Goal: Information Seeking & Learning: Learn about a topic

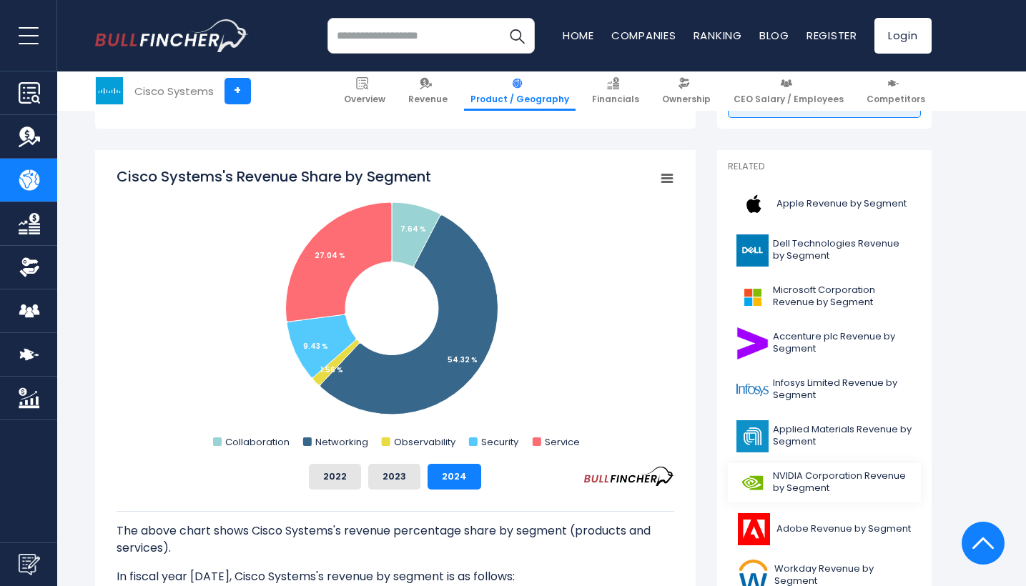
click at [803, 479] on span "NVIDIA Corporation Revenue by Segment" at bounding box center [842, 482] width 139 height 24
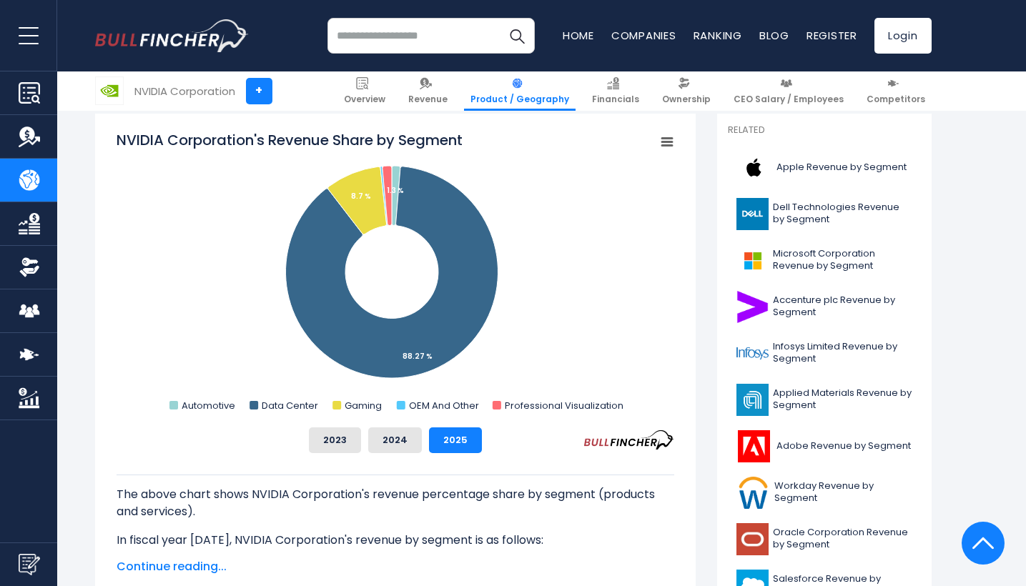
scroll to position [390, 0]
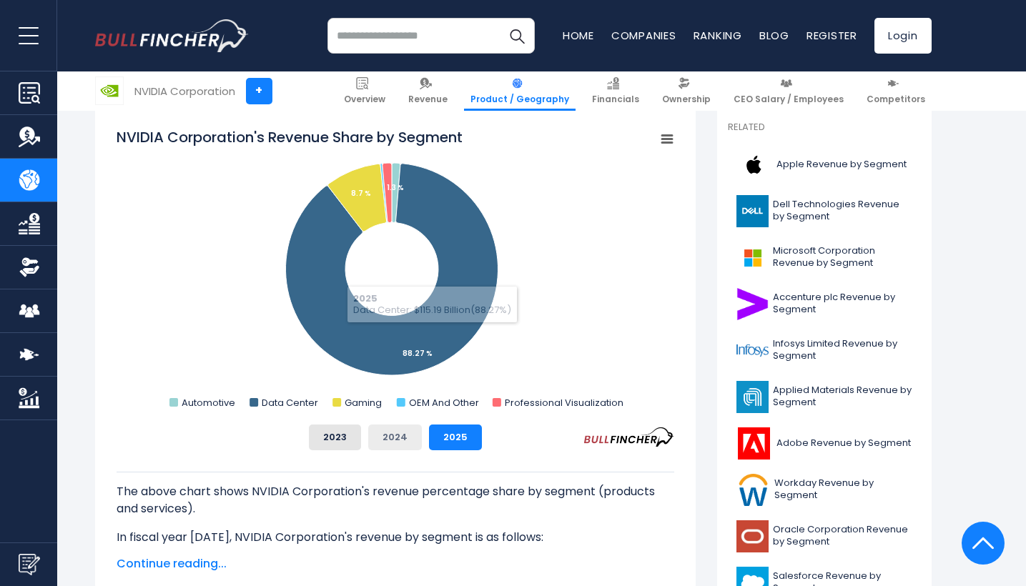
click at [407, 437] on button "2024" at bounding box center [395, 438] width 54 height 26
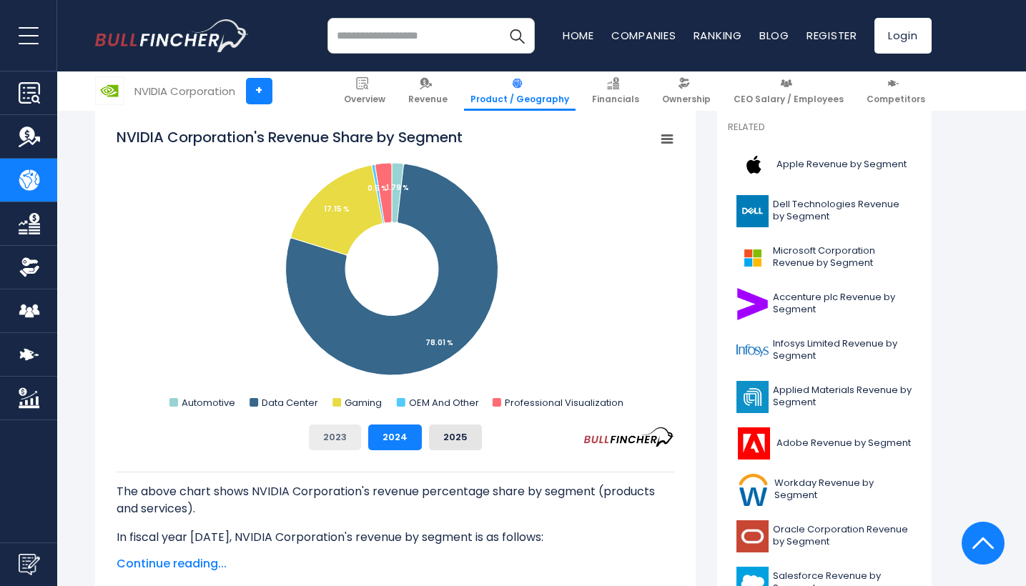
click at [333, 430] on button "2023" at bounding box center [335, 438] width 52 height 26
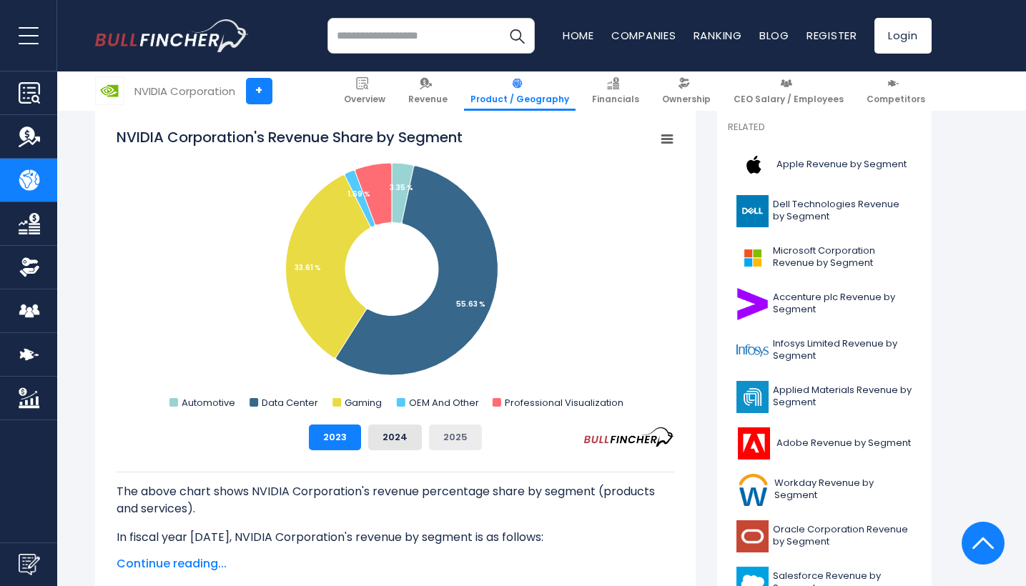
click at [449, 432] on button "2025" at bounding box center [455, 438] width 53 height 26
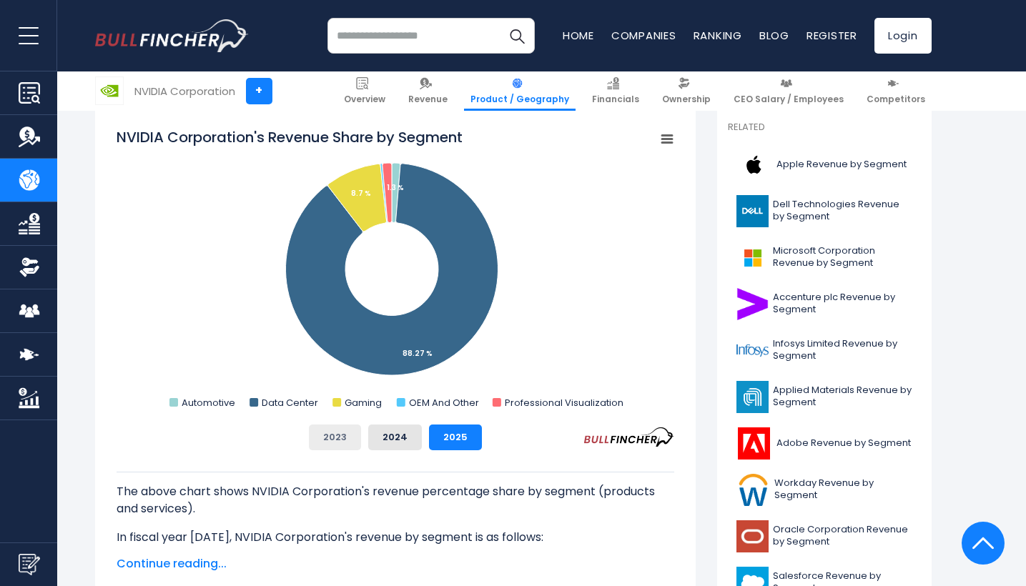
click at [339, 446] on button "2023" at bounding box center [335, 438] width 52 height 26
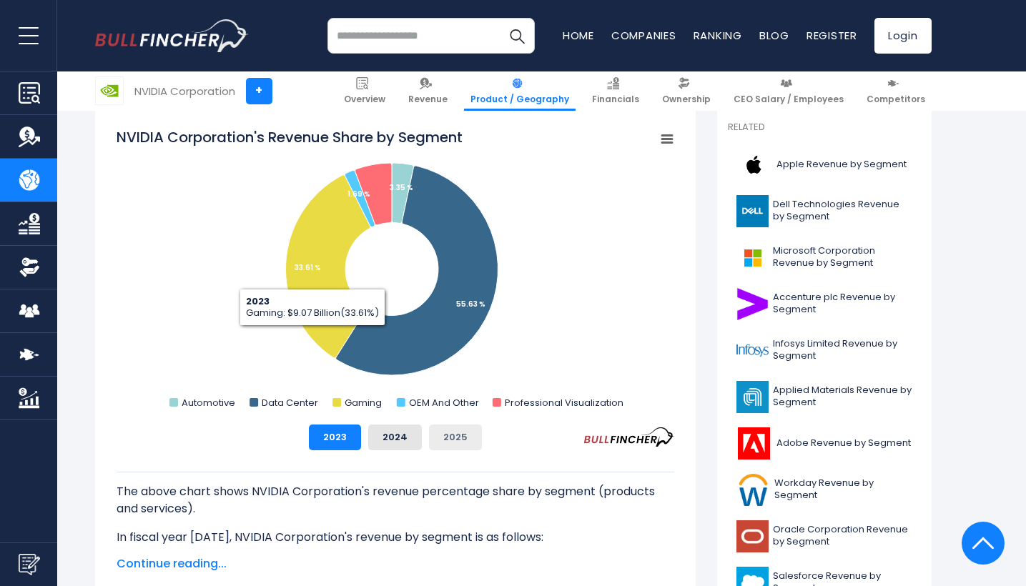
click at [460, 432] on button "2025" at bounding box center [455, 438] width 53 height 26
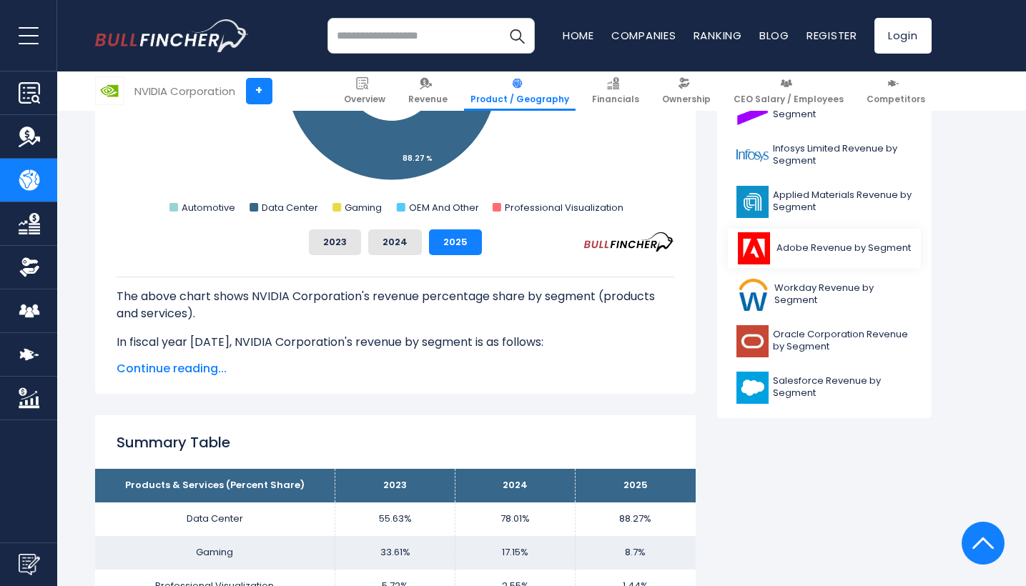
scroll to position [537, 0]
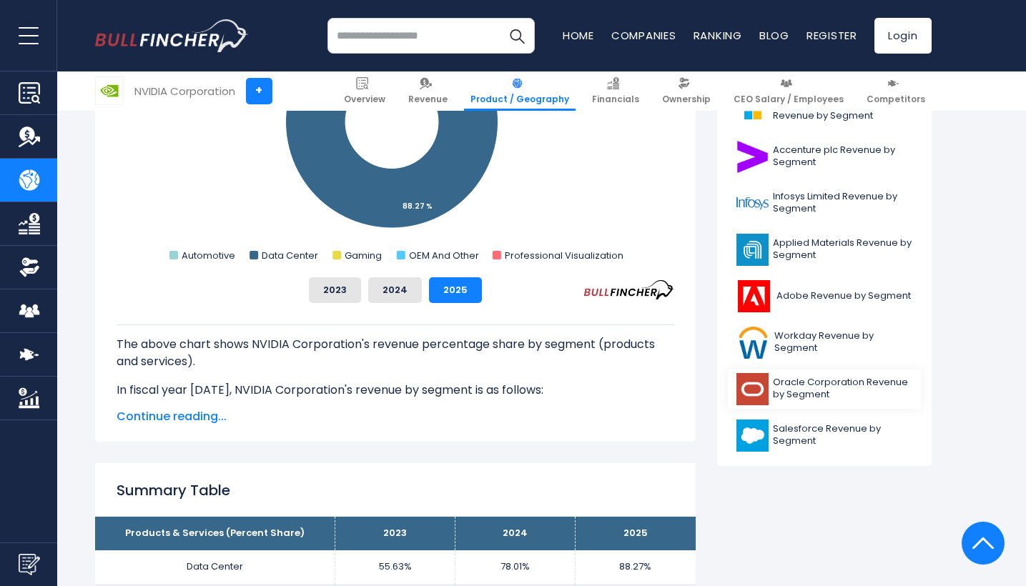
click at [754, 391] on img at bounding box center [752, 389] width 32 height 32
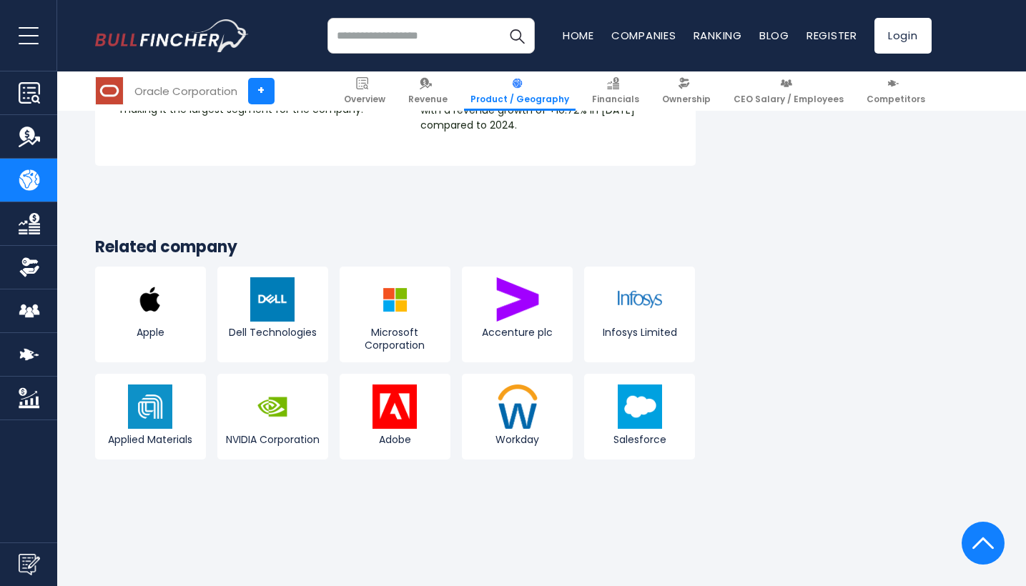
scroll to position [2630, 0]
click at [295, 325] on span "Dell Technologies" at bounding box center [273, 331] width 104 height 13
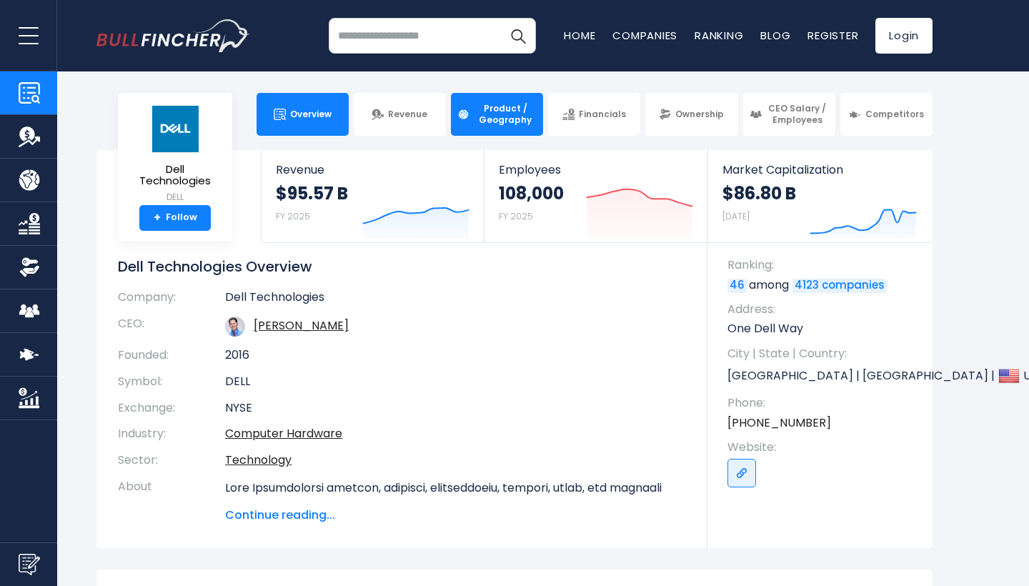
click at [479, 120] on span "Product / Geography" at bounding box center [505, 114] width 63 height 22
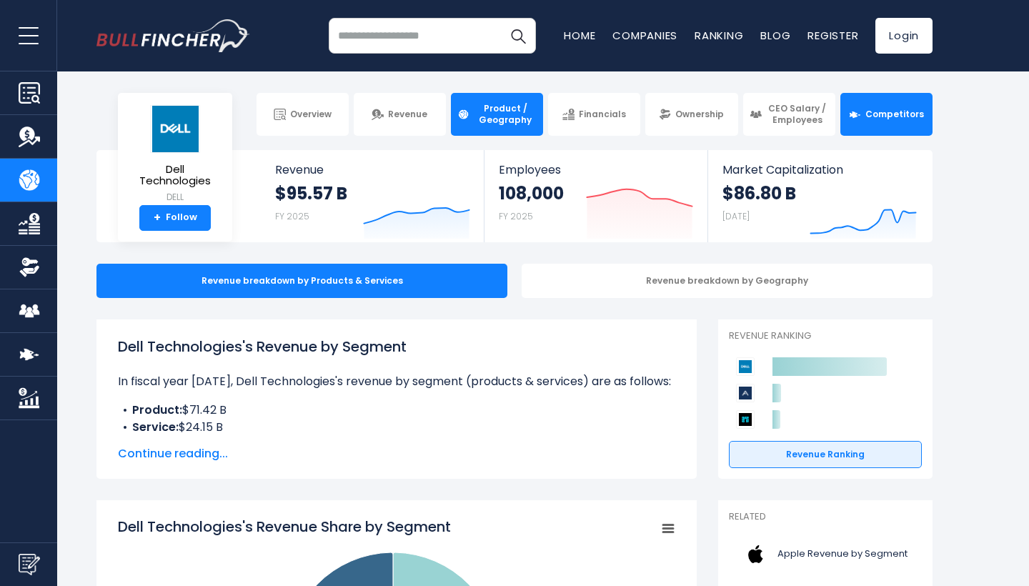
click at [881, 102] on link "Competitors" at bounding box center [887, 114] width 92 height 43
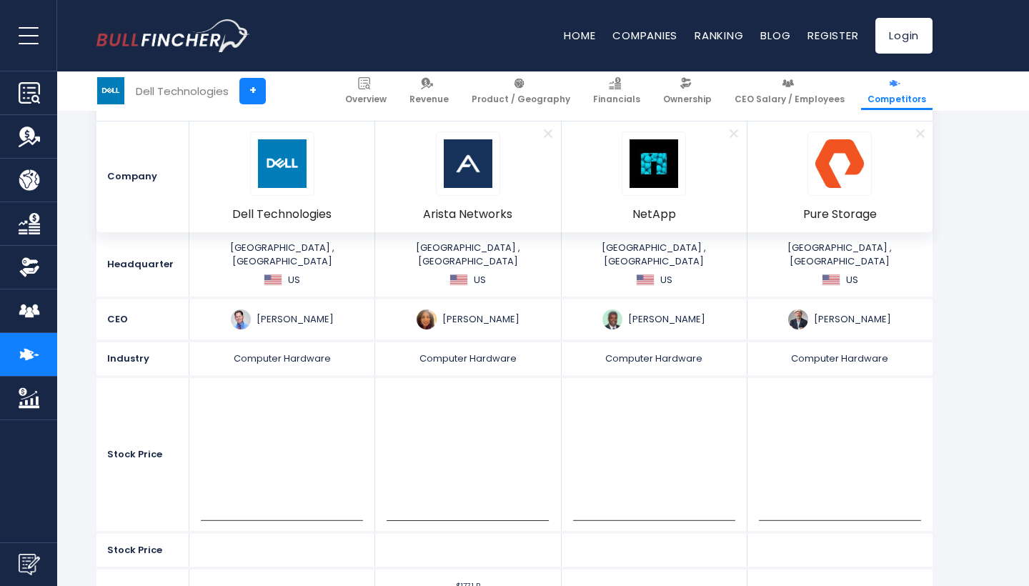
scroll to position [345, 0]
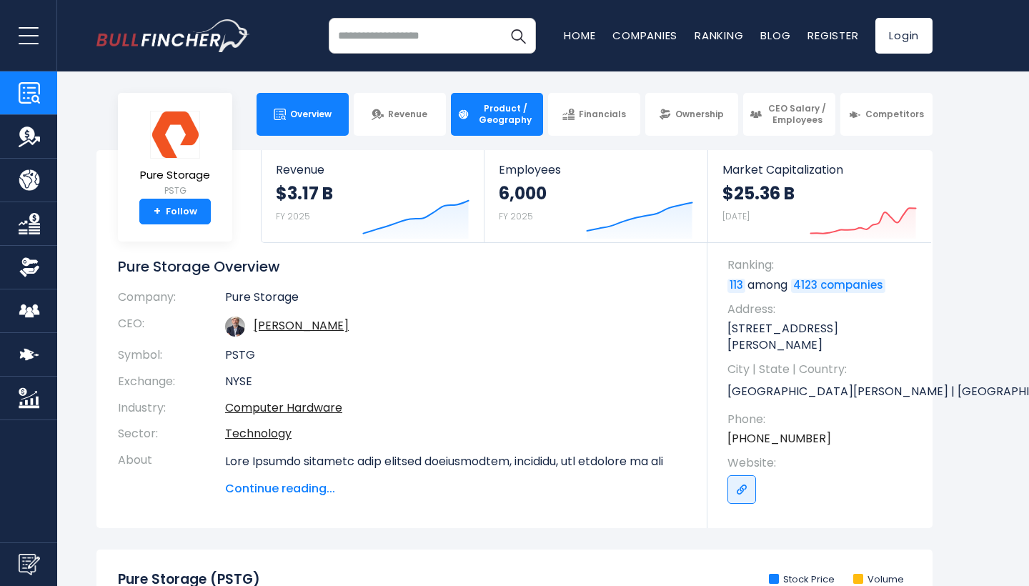
click at [484, 122] on span "Product / Geography" at bounding box center [505, 114] width 63 height 22
